Goal: Task Accomplishment & Management: Manage account settings

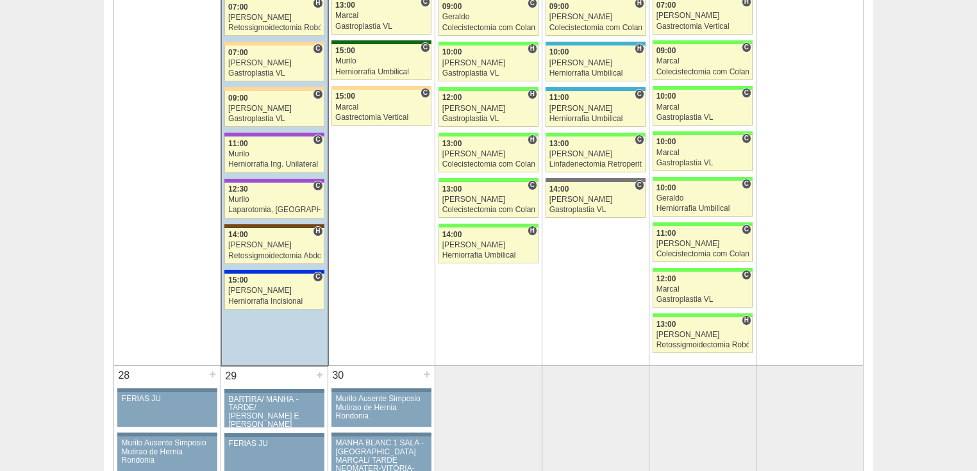
scroll to position [2103, 0]
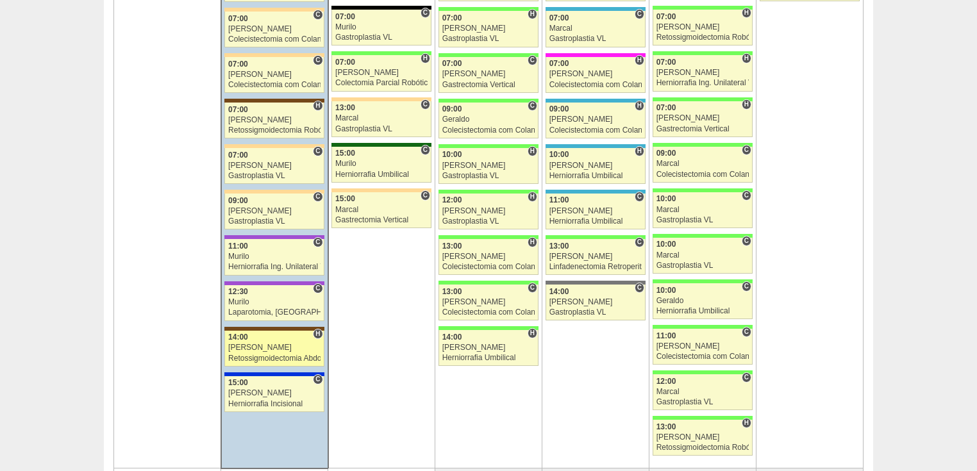
click at [257, 355] on div "Retossigmoidectomia Abdominal VL" at bounding box center [274, 359] width 92 height 8
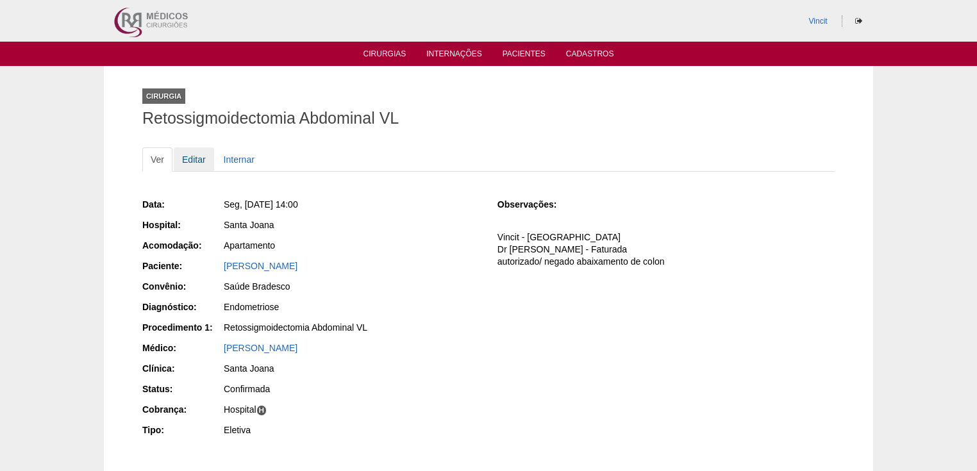
click at [185, 160] on link "Editar" at bounding box center [194, 159] width 40 height 24
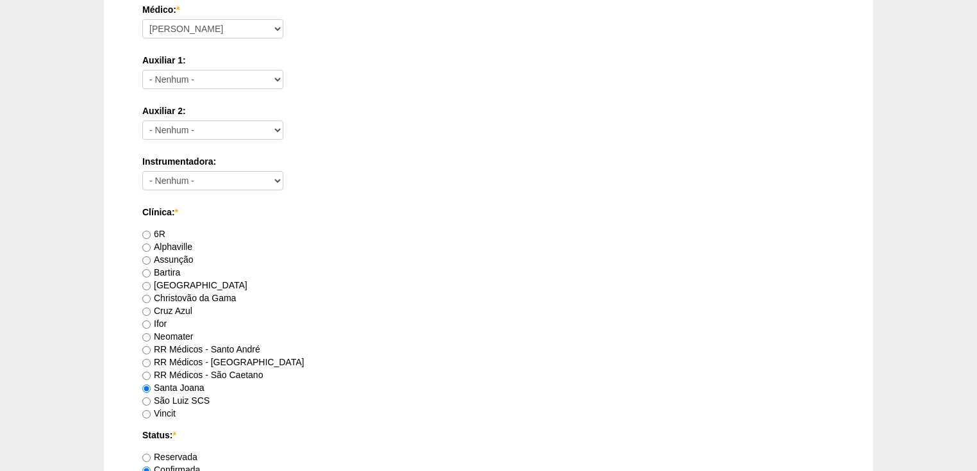
scroll to position [718, 0]
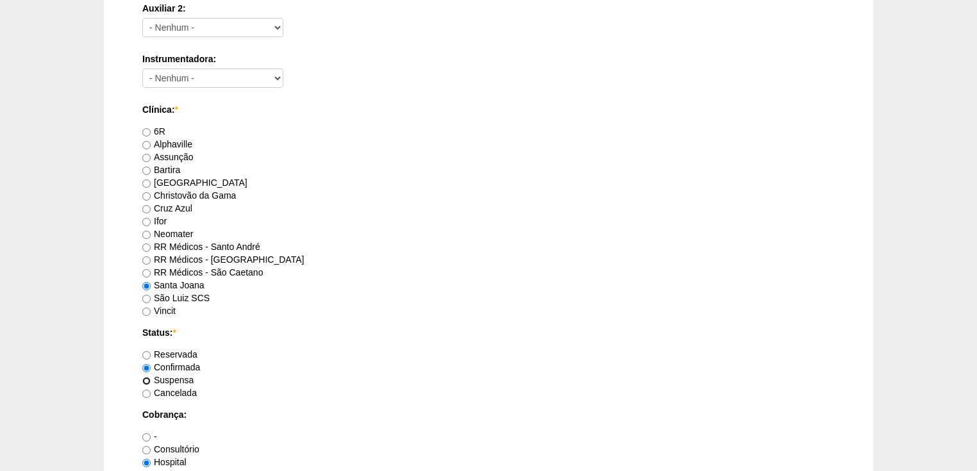
click at [148, 381] on input "Suspensa" at bounding box center [146, 381] width 8 height 8
radio input "true"
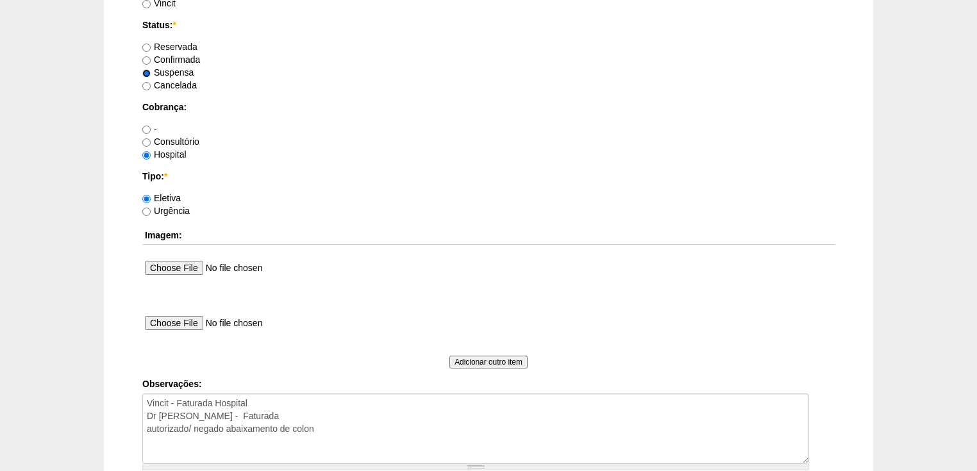
scroll to position [1129, 0]
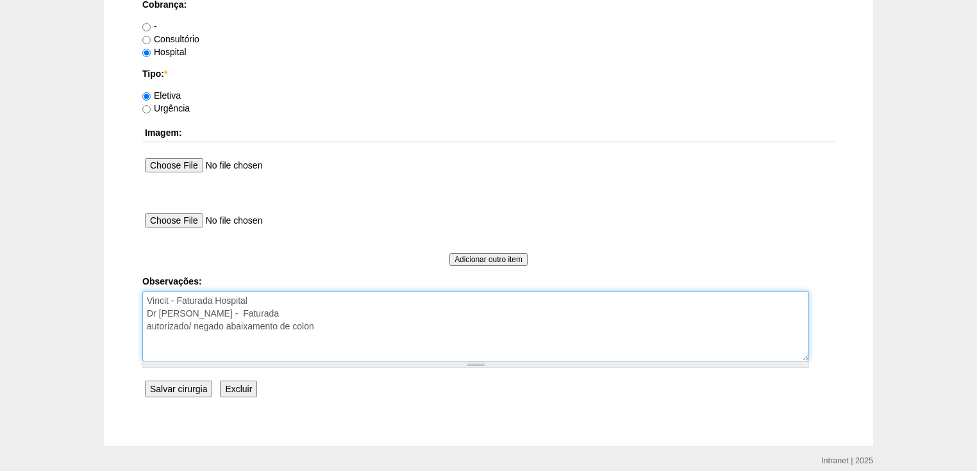
click at [323, 321] on textarea "Vincit - Faturada Hospital Dr Andre - Sego - Faturada autorizado/ negado abaixa…" at bounding box center [475, 326] width 667 height 71
type textarea "Vincit - Faturada Hospital Dr Andre - Sego - Faturada autorizado/ negado abaixa…"
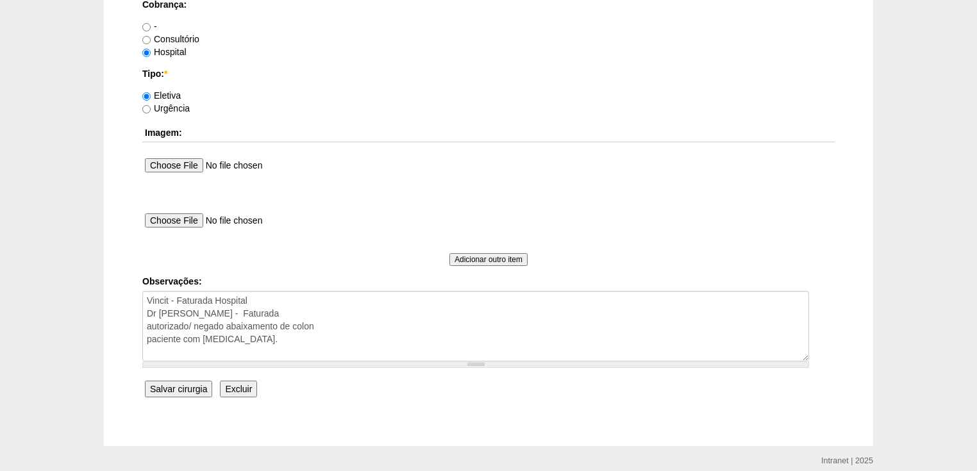
click at [164, 385] on input "Salvar cirurgia" at bounding box center [178, 389] width 67 height 17
